Goal: Task Accomplishment & Management: Manage account settings

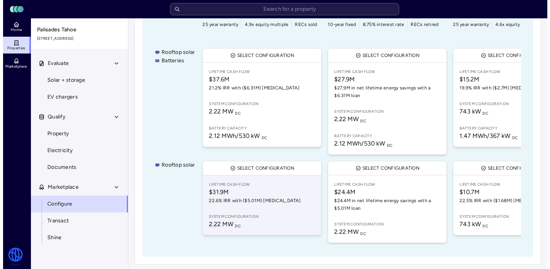
scroll to position [134, 0]
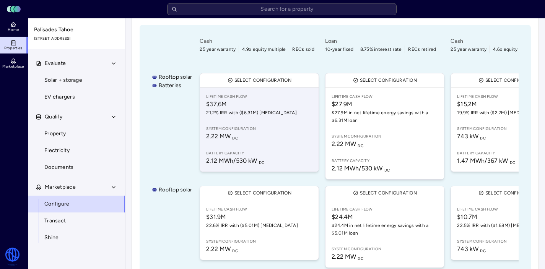
click at [243, 126] on span "System configuration" at bounding box center [259, 129] width 106 height 6
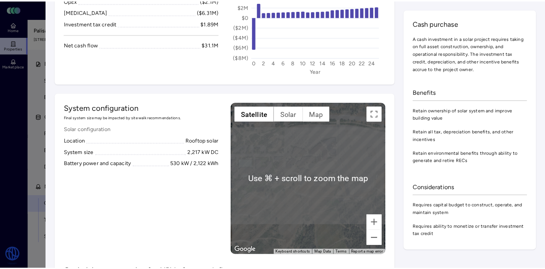
scroll to position [237, 0]
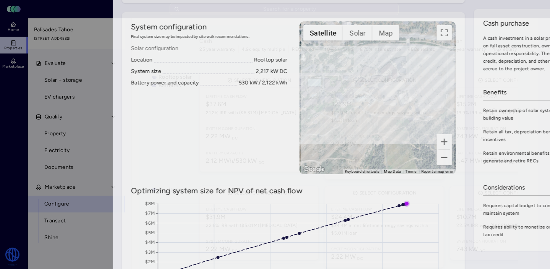
click at [38, 93] on div at bounding box center [275, 134] width 550 height 269
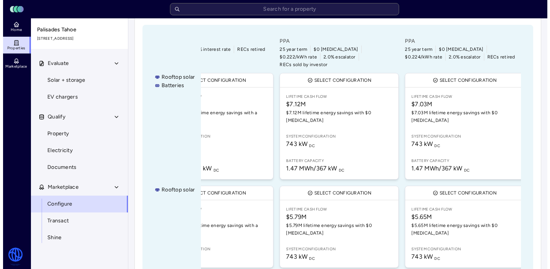
scroll to position [0, 555]
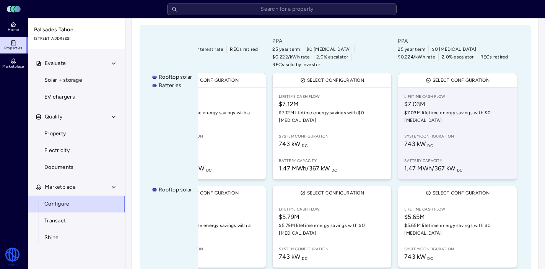
click at [425, 138] on link "Lifetime Cash Flow $7.03M $7.03M lifetime energy savings with $0 [MEDICAL_DATA]…" at bounding box center [457, 134] width 118 height 92
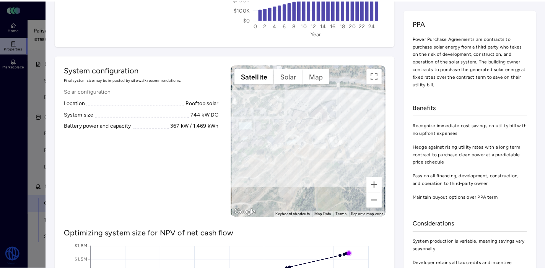
scroll to position [311, 0]
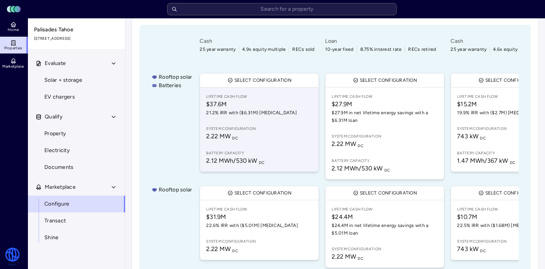
click at [262, 100] on span "$37.6M" at bounding box center [259, 104] width 106 height 9
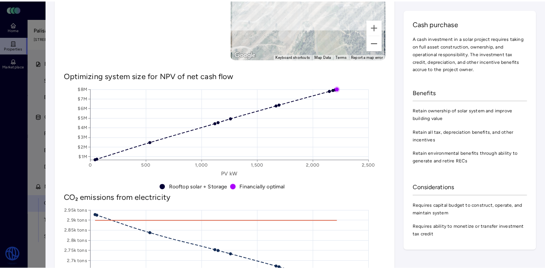
scroll to position [248, 0]
